Goal: Task Accomplishment & Management: Use online tool/utility

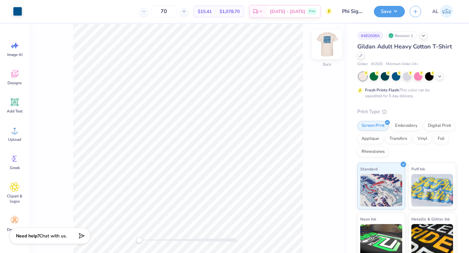
click at [325, 44] on img at bounding box center [327, 44] width 26 height 26
click at [325, 44] on img at bounding box center [327, 44] width 13 height 13
click at [422, 35] on icon at bounding box center [423, 35] width 5 height 5
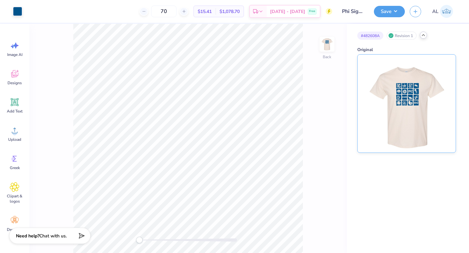
click at [405, 97] on img at bounding box center [406, 104] width 81 height 98
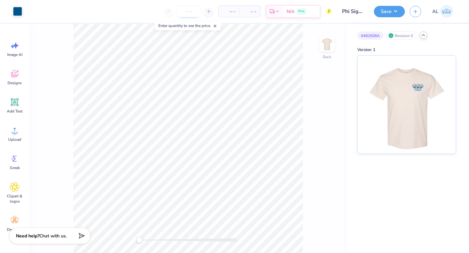
click at [188, 12] on input "number" at bounding box center [188, 12] width 25 height 12
type input "70"
click at [424, 37] on icon at bounding box center [423, 35] width 5 height 5
